Goal: Book appointment/travel/reservation

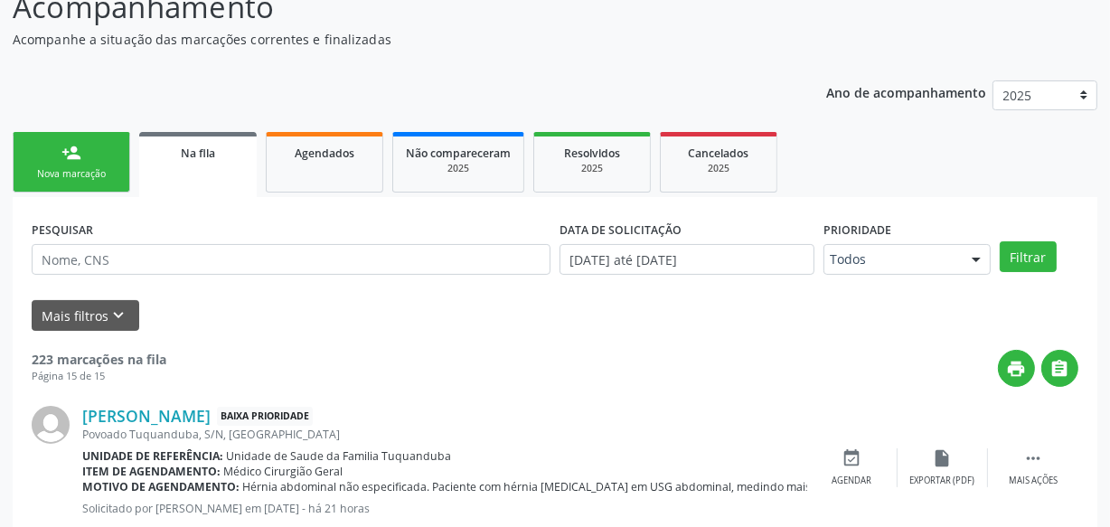
drag, startPoint x: 0, startPoint y: 0, endPoint x: 68, endPoint y: 156, distance: 170.5
click at [68, 156] on div "person_add" at bounding box center [71, 153] width 20 height 20
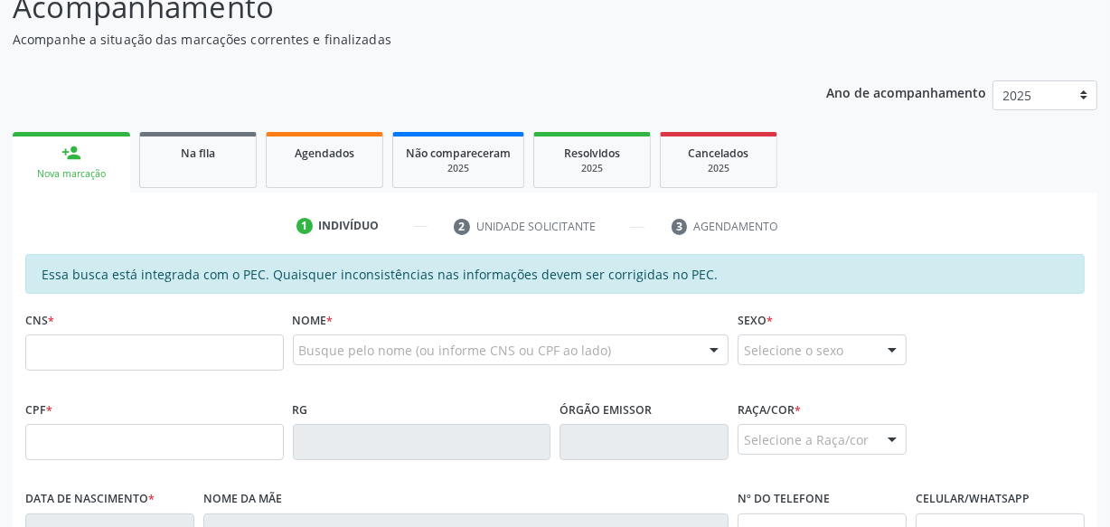
scroll to position [164, 0]
click at [151, 354] on input "text" at bounding box center [154, 353] width 259 height 36
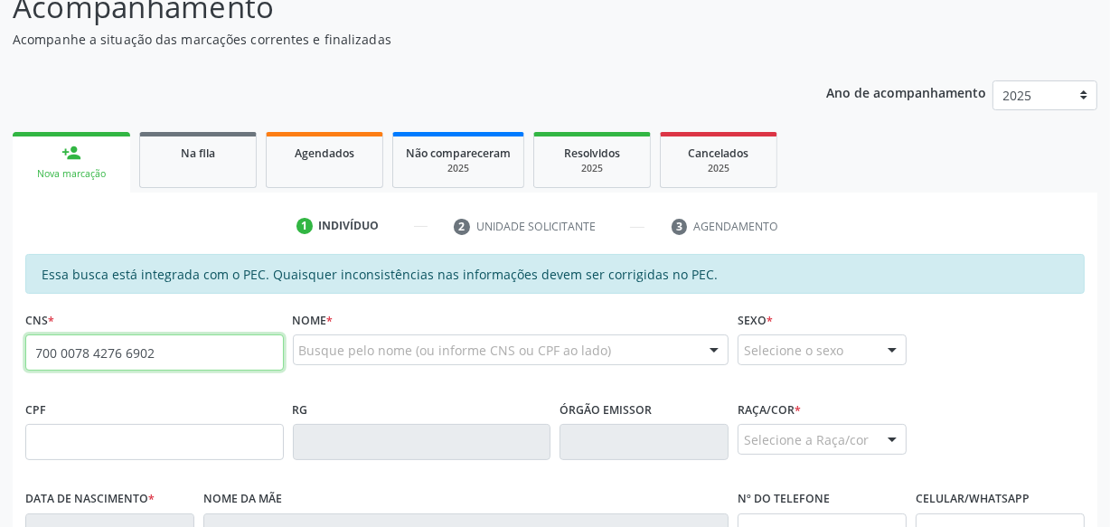
type input "700 0078 4276 6902"
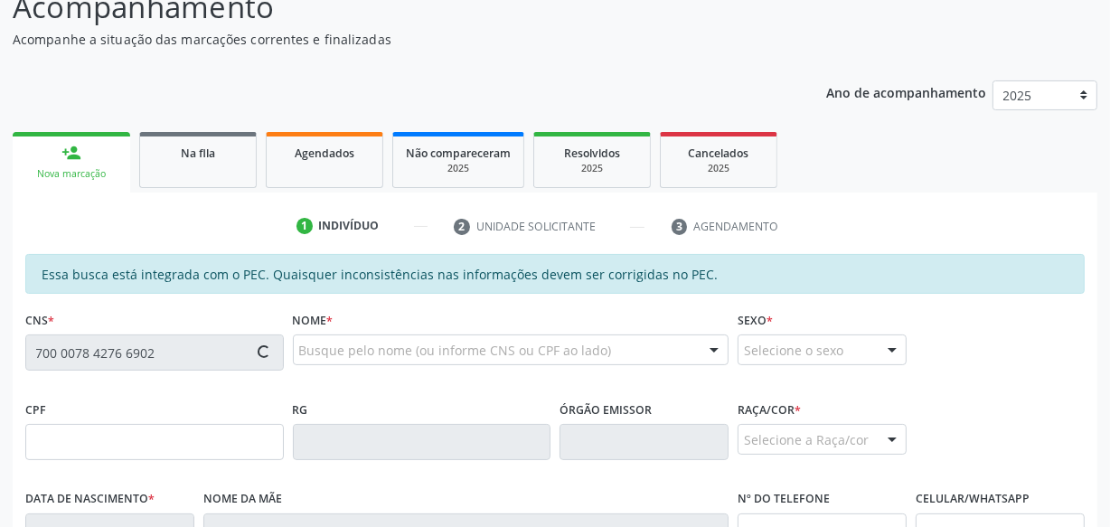
type input "111.583.814-84"
type input "[DATE]"
type input "[PERSON_NAME]"
type input "[PHONE_NUMBER]"
type input "S/N"
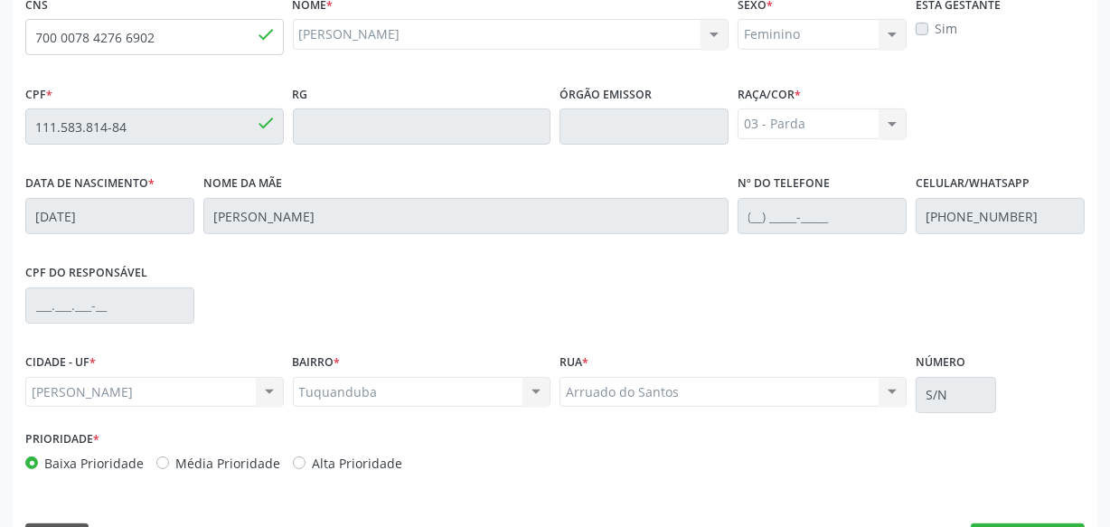
scroll to position [530, 0]
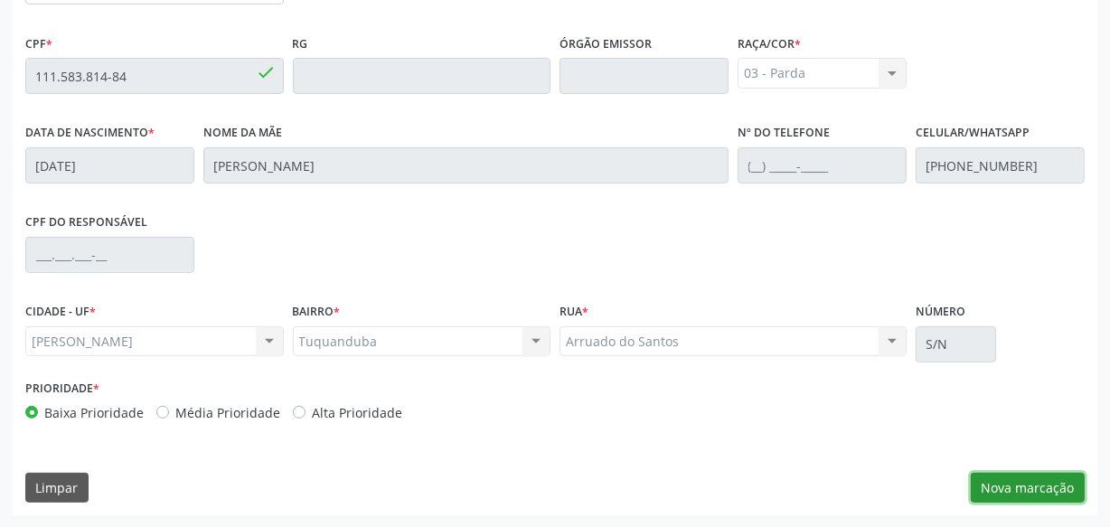
click at [1044, 478] on button "Nova marcação" at bounding box center [1028, 488] width 114 height 31
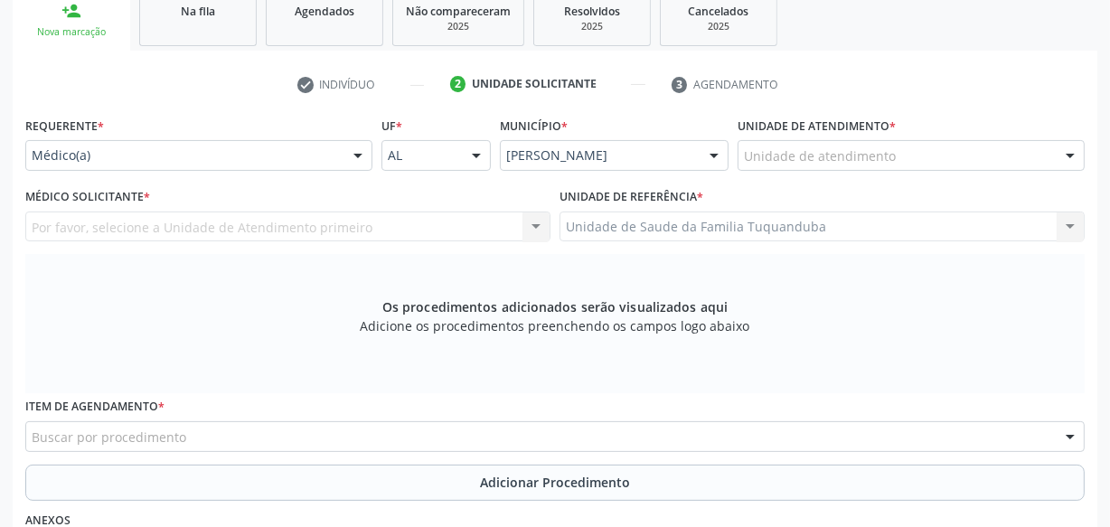
scroll to position [283, 0]
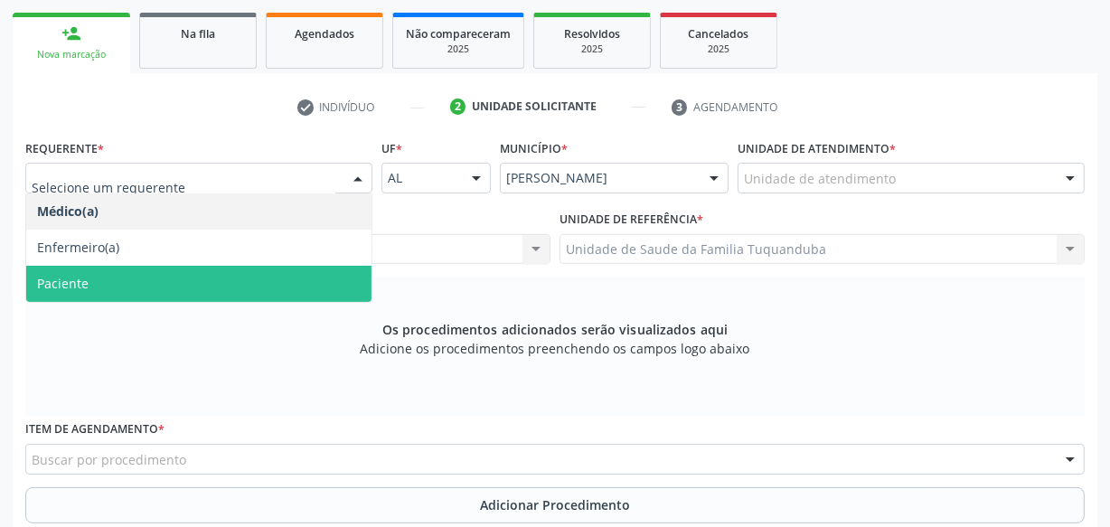
click at [248, 274] on span "Paciente" at bounding box center [198, 284] width 345 height 36
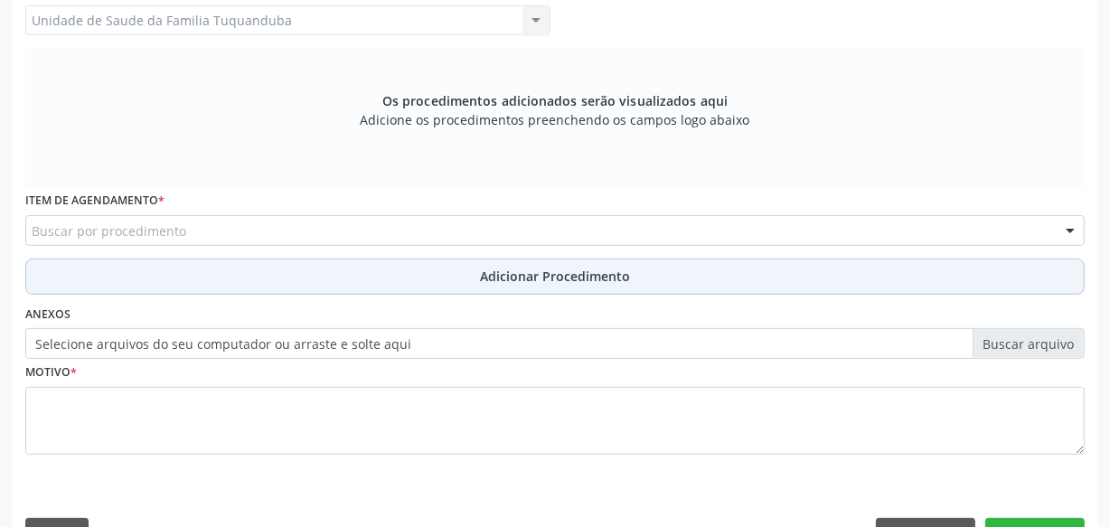
scroll to position [530, 0]
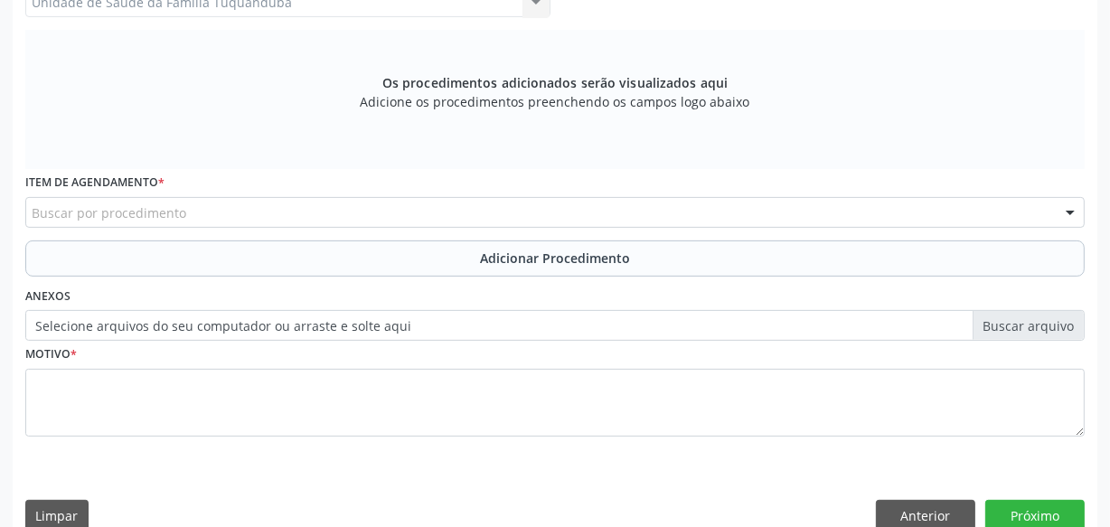
click at [289, 211] on div "Buscar por procedimento" at bounding box center [555, 212] width 1060 height 31
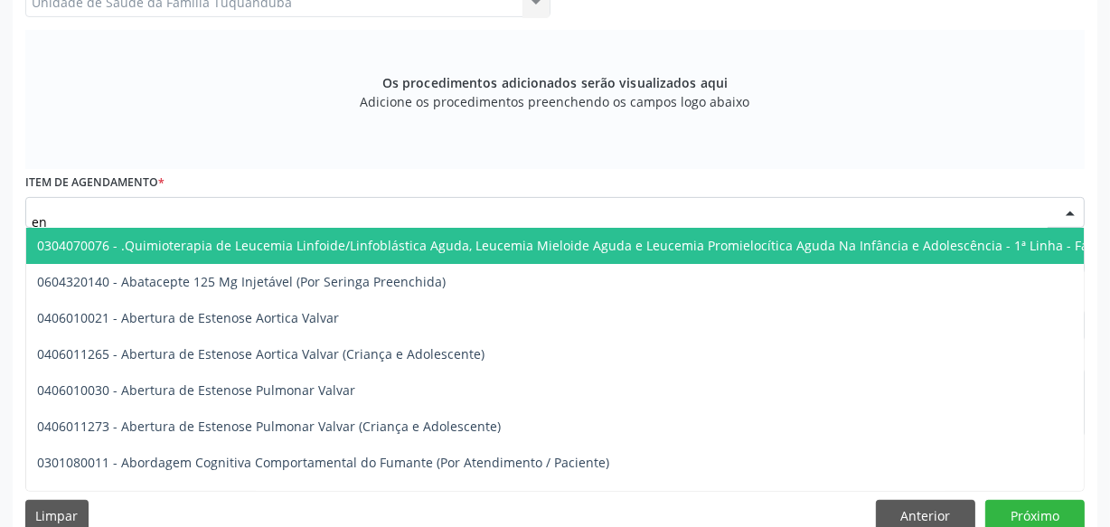
type input "e"
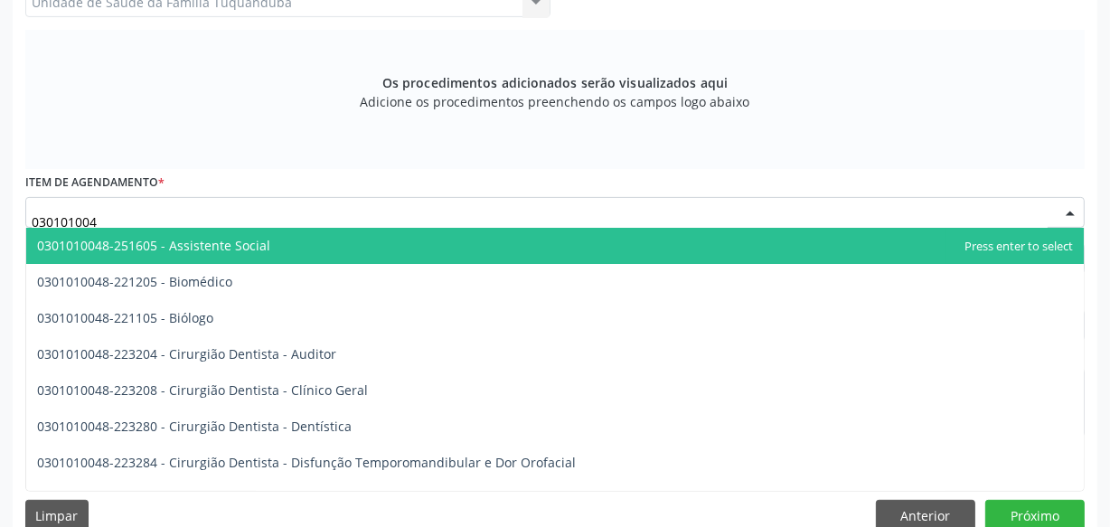
type input "0301010048"
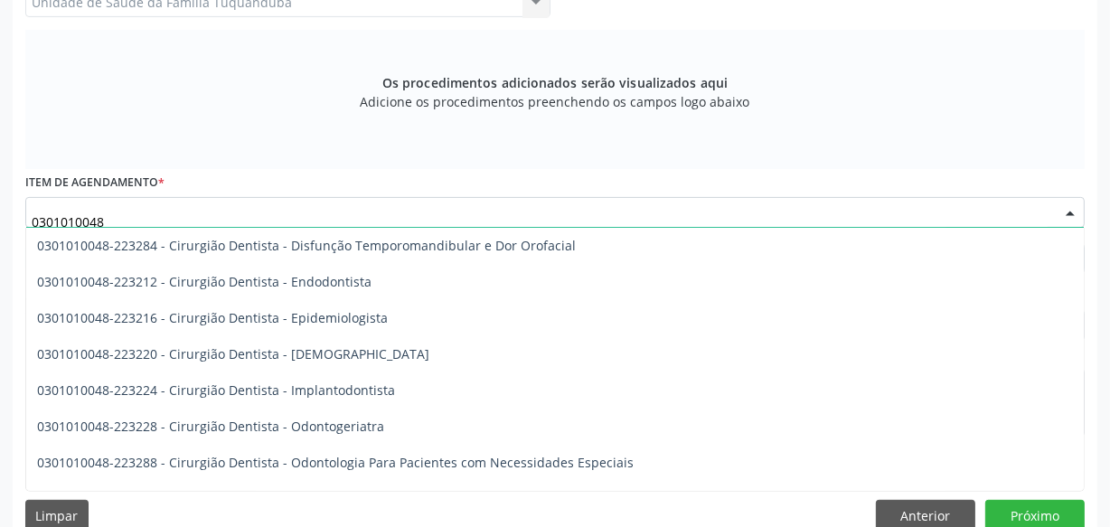
scroll to position [181, 0]
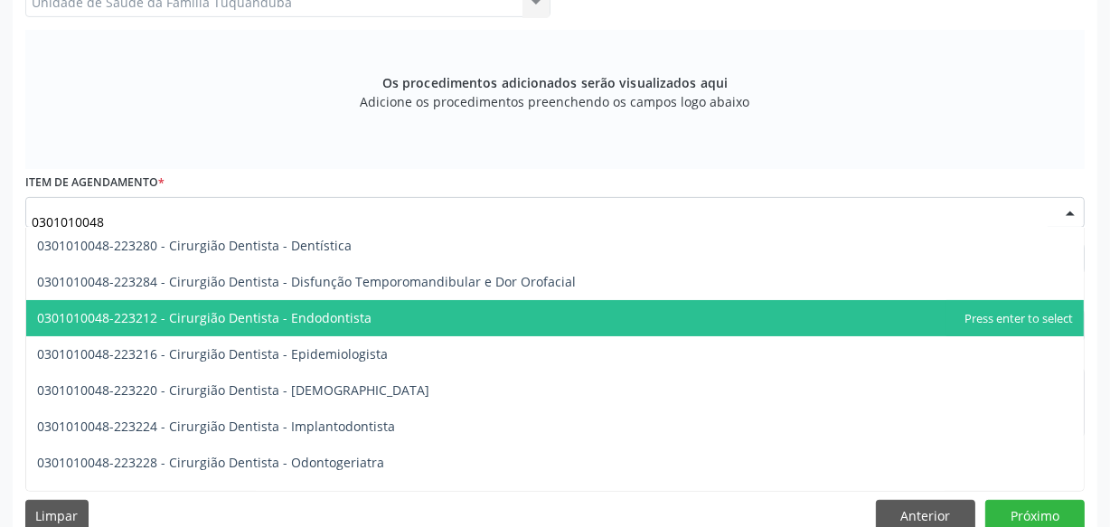
click at [246, 323] on span "0301010048-223212 - Cirurgião Dentista - Endodontista" at bounding box center [204, 317] width 335 height 17
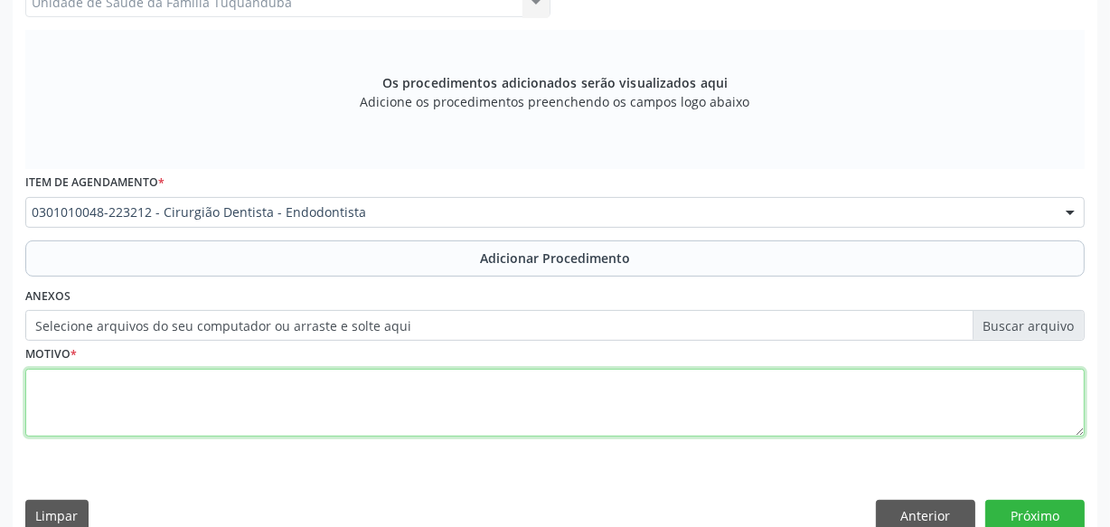
click at [274, 375] on textarea at bounding box center [555, 403] width 1060 height 69
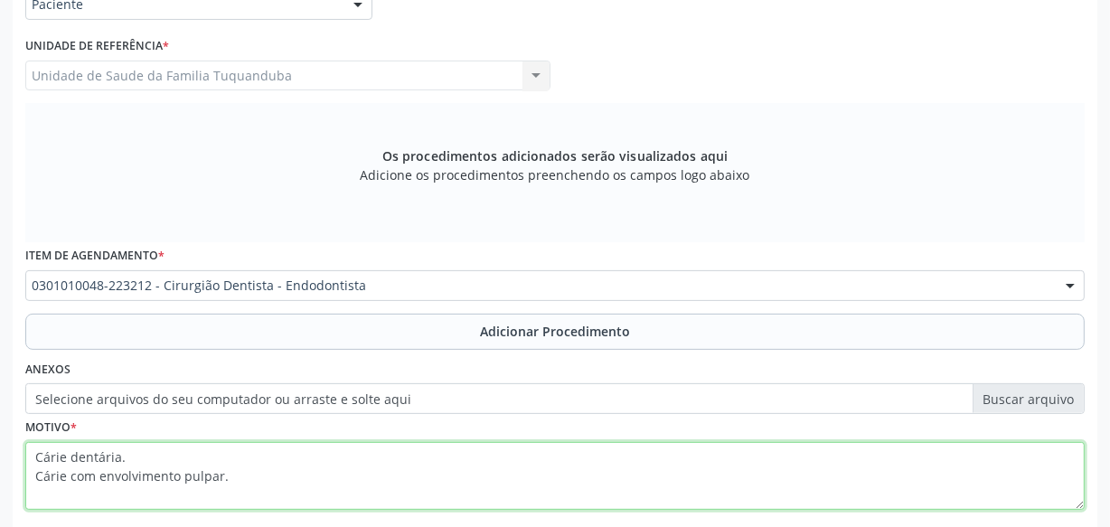
scroll to position [365, 0]
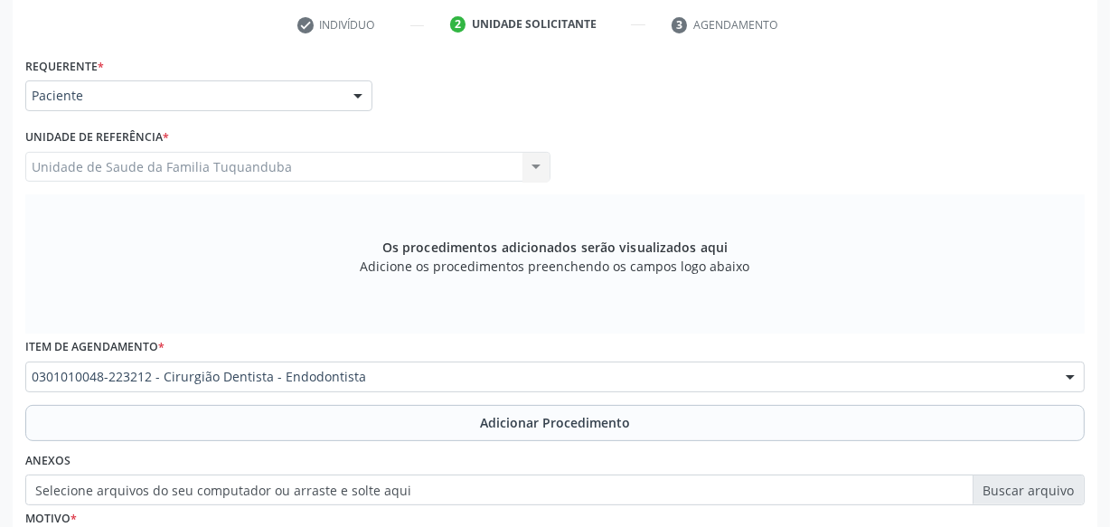
type textarea "Cárie dentária. Cárie com envolvimento pulpar."
click at [547, 393] on div "Item de agendamento * 0301010048-223212 - Cirurgião Dentista - Endodontista 030…" at bounding box center [555, 369] width 1069 height 71
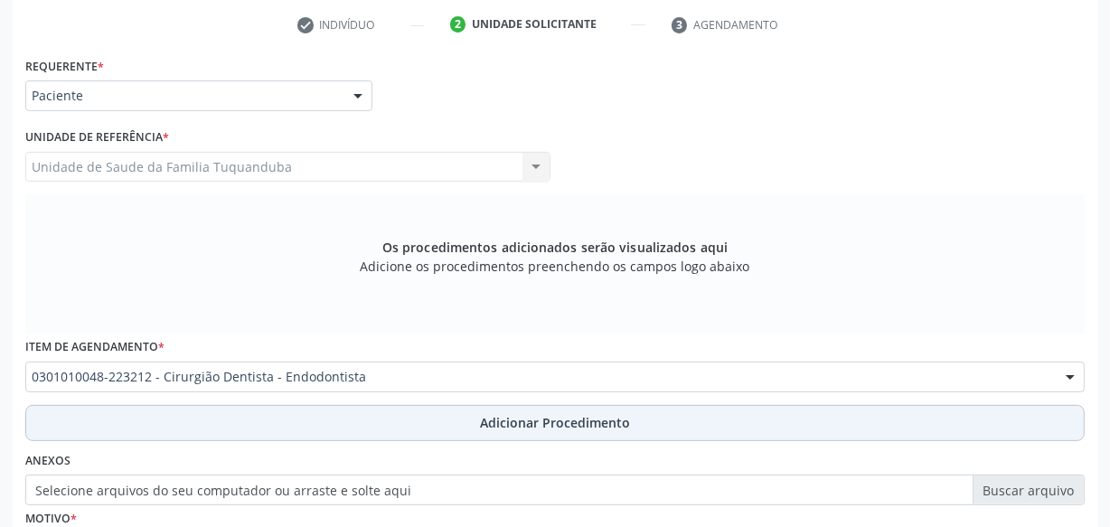
click at [542, 413] on span "Adicionar Procedimento" at bounding box center [555, 422] width 150 height 19
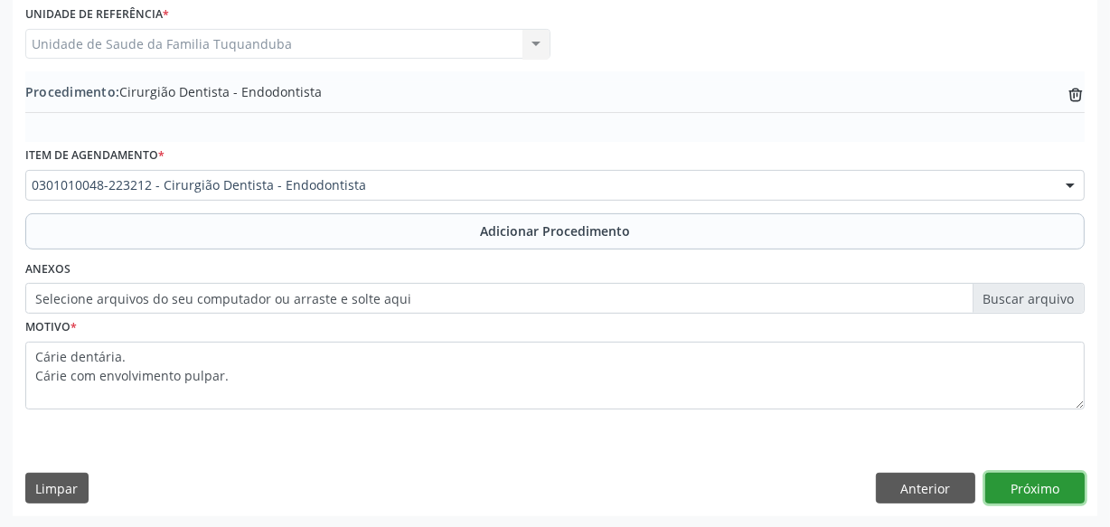
click at [1065, 477] on button "Próximo" at bounding box center [1034, 488] width 99 height 31
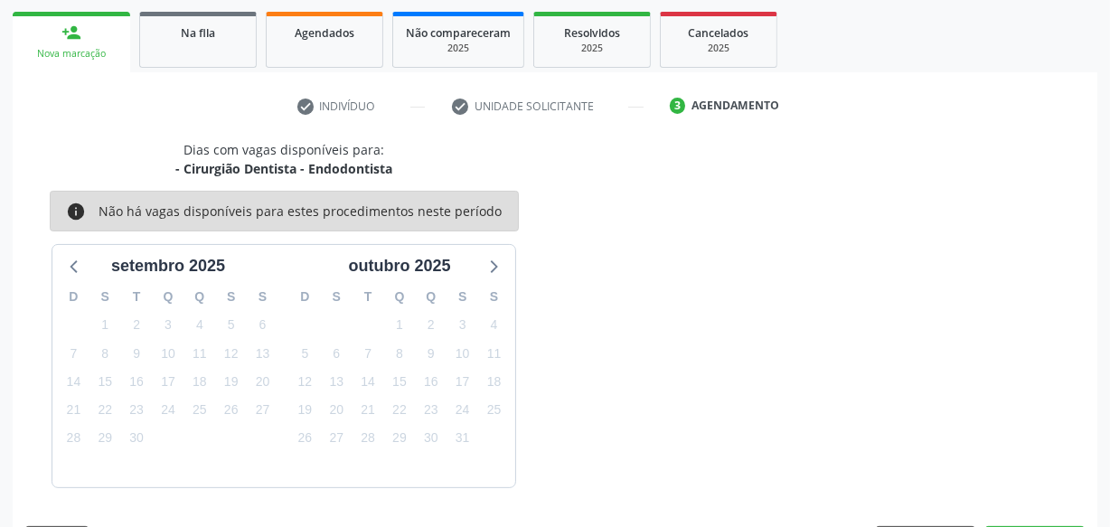
scroll to position [336, 0]
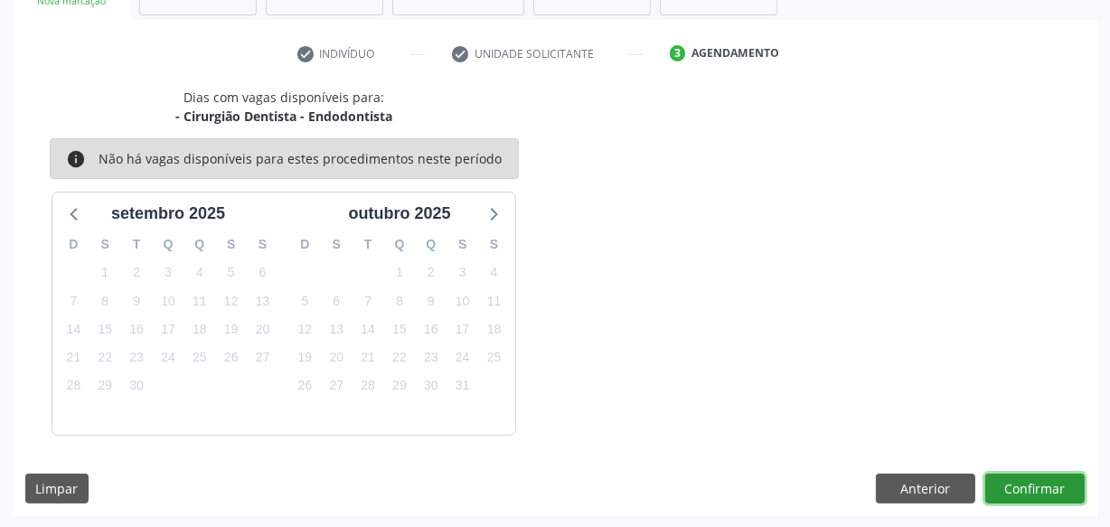
click at [1033, 483] on button "Confirmar" at bounding box center [1034, 489] width 99 height 31
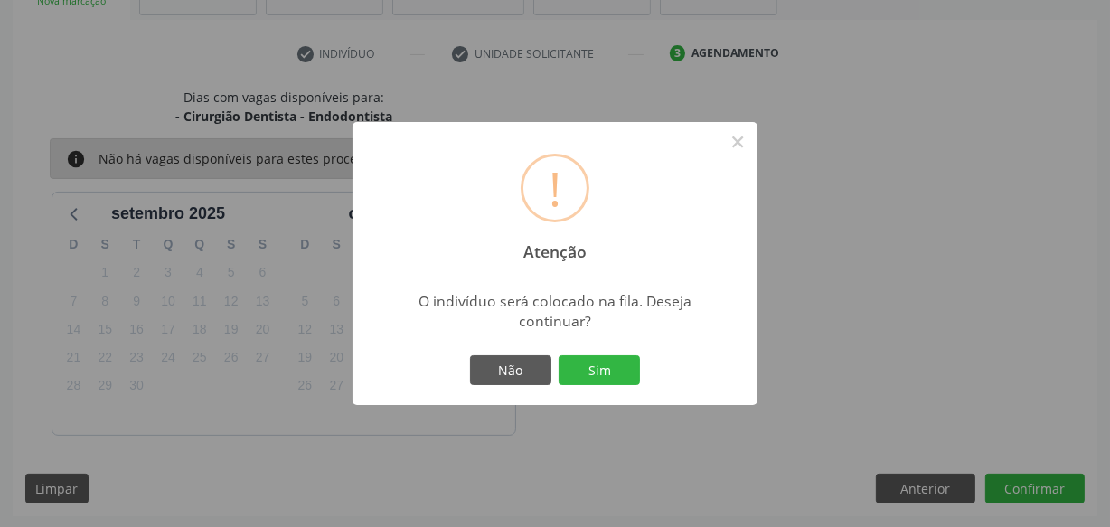
click at [606, 377] on button "Sim" at bounding box center [599, 370] width 81 height 31
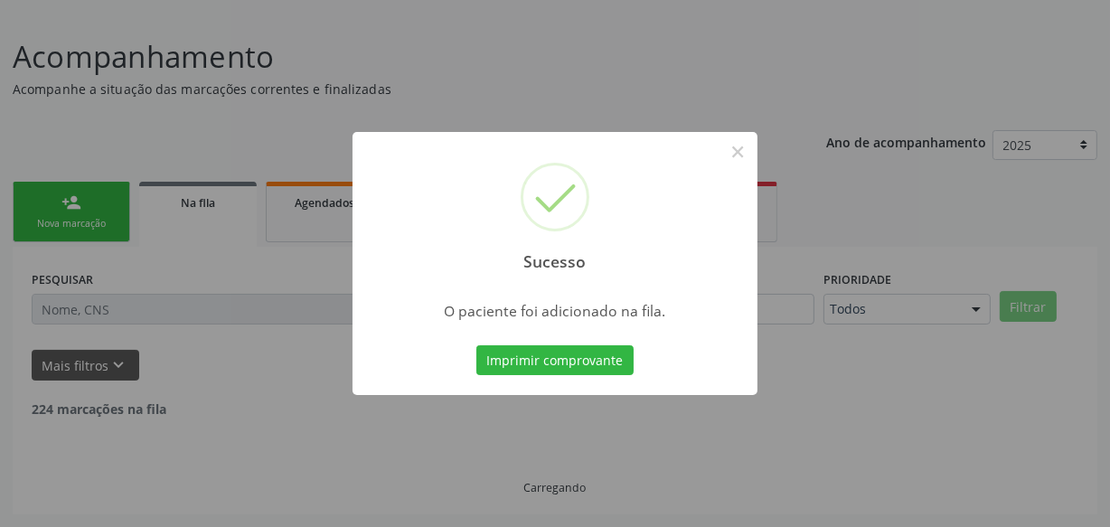
scroll to position [94, 0]
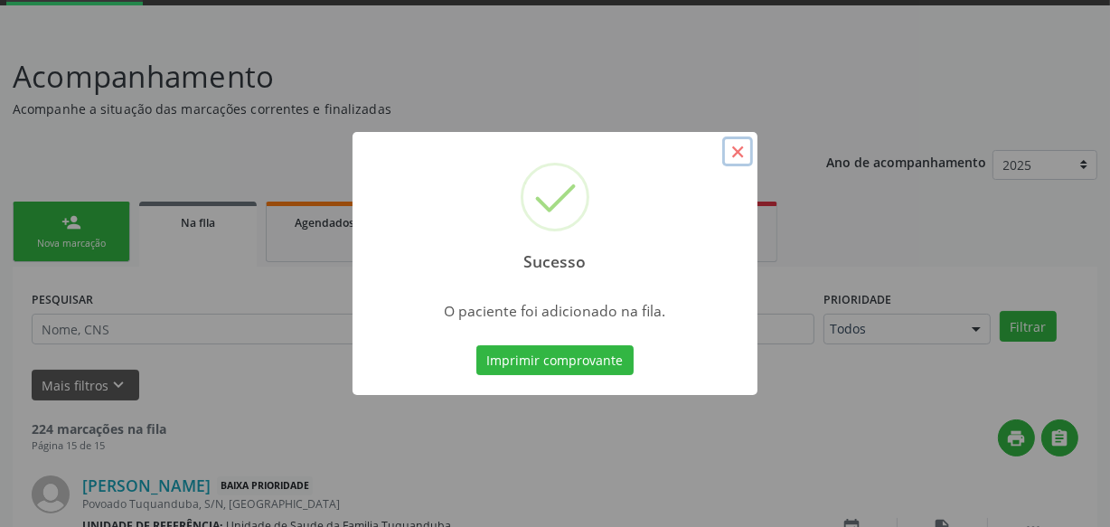
click at [736, 152] on button "×" at bounding box center [737, 152] width 31 height 31
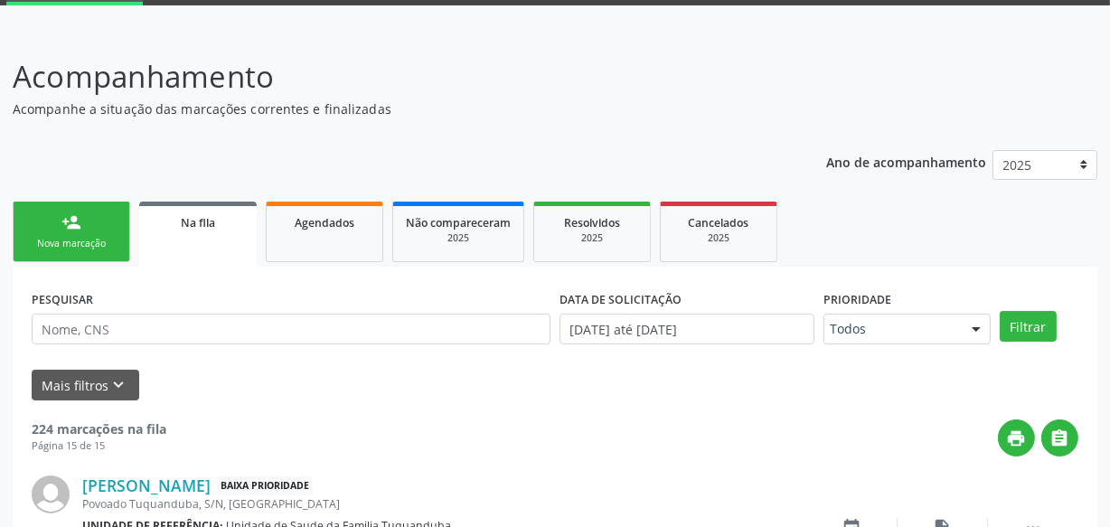
click at [118, 237] on link "person_add Nova marcação" at bounding box center [72, 232] width 118 height 61
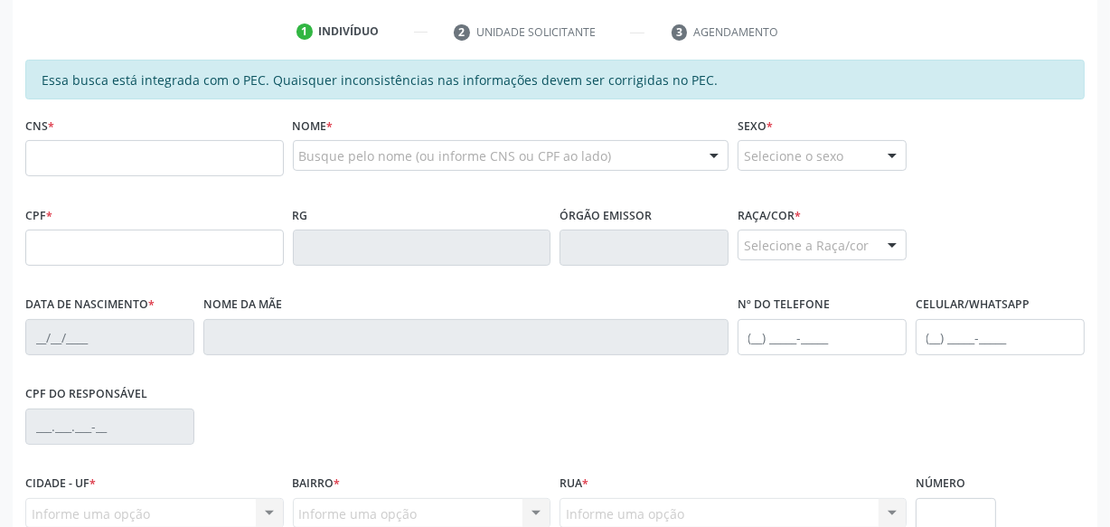
scroll to position [36, 0]
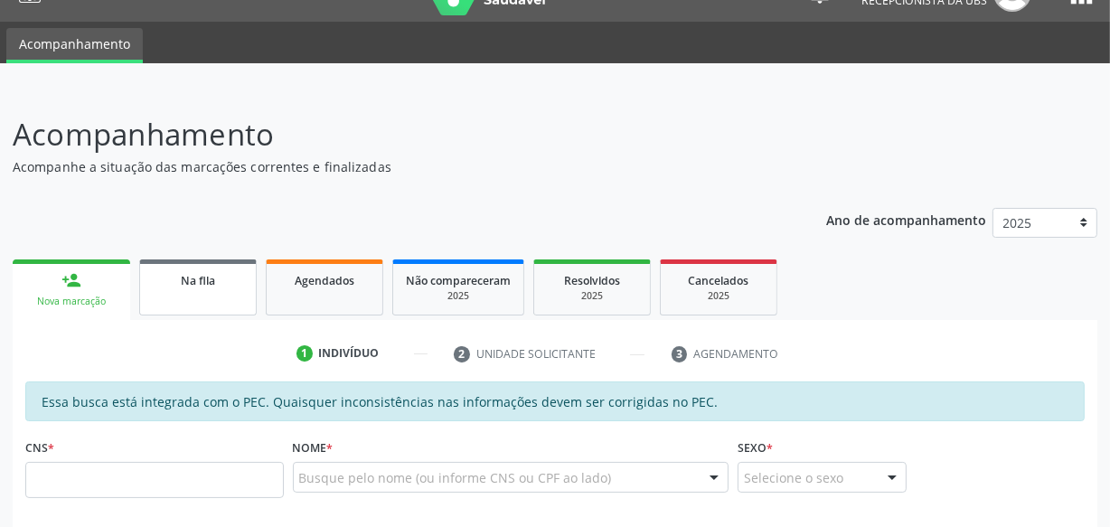
click at [210, 281] on span "Na fila" at bounding box center [198, 280] width 34 height 15
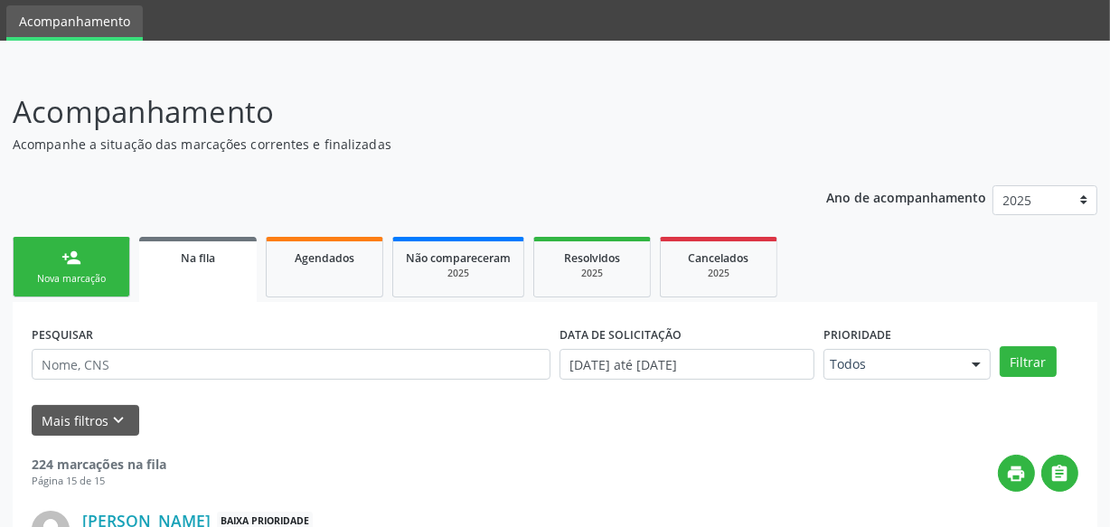
scroll to position [0, 0]
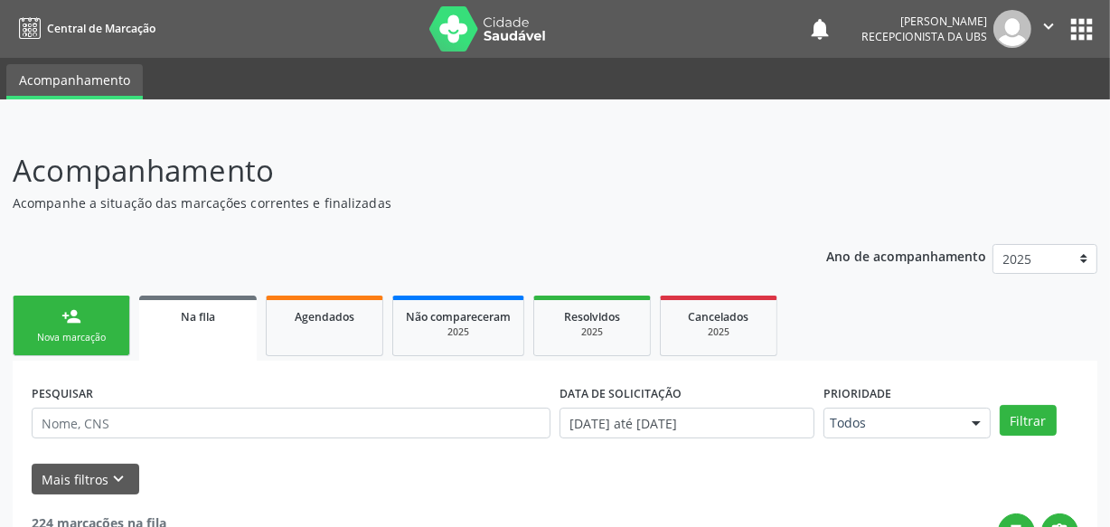
click at [1049, 26] on icon "" at bounding box center [1049, 26] width 20 height 20
click at [1022, 115] on link "Sair" at bounding box center [1002, 110] width 125 height 25
